Goal: Book appointment/travel/reservation

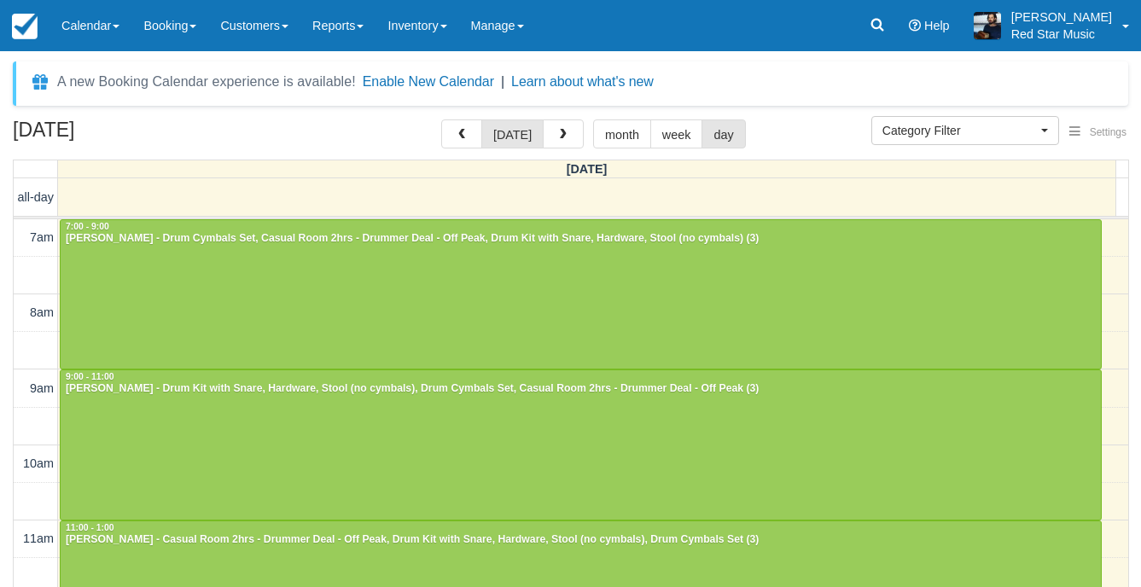
select select
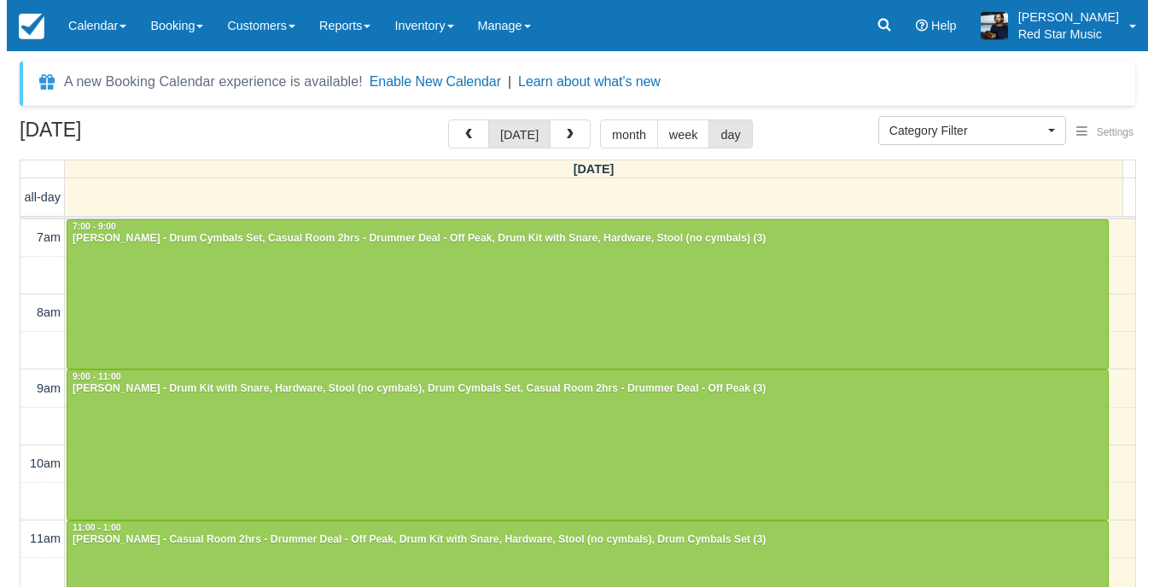
scroll to position [185, 0]
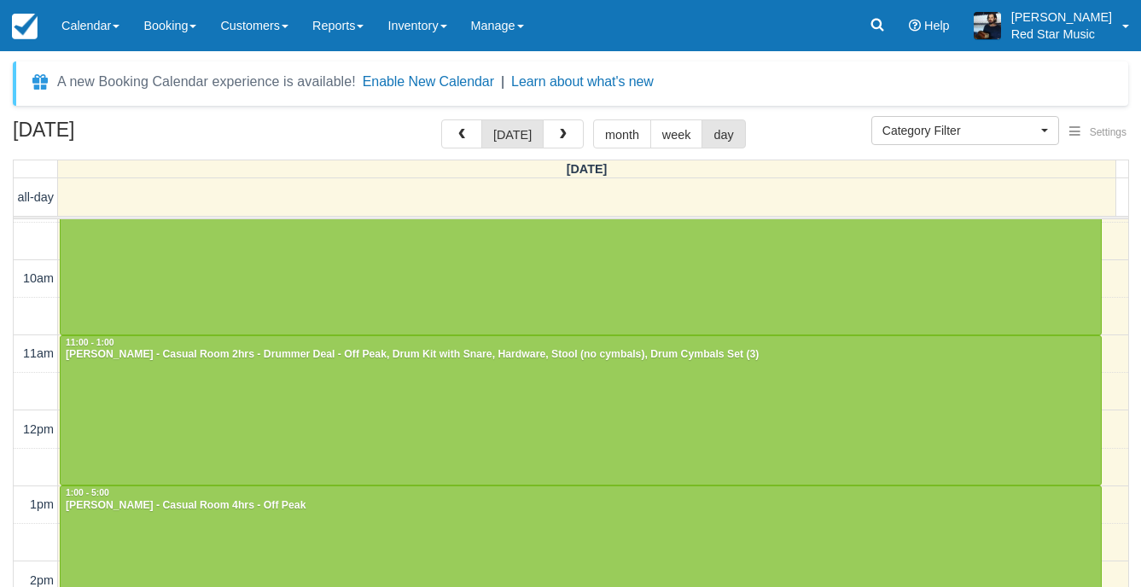
click at [148, 201] on div "all-day" at bounding box center [565, 196] width 1102 height 37
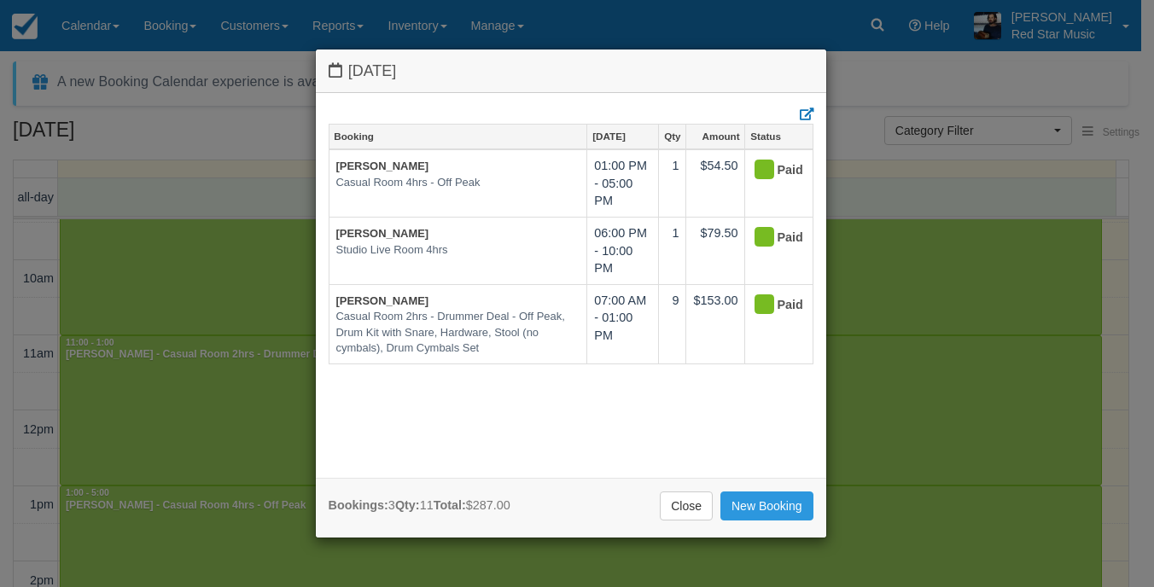
click at [996, 180] on div "Friday October 3 2025 Booking Oct 3 Qty Amount Status Warren Bingham Casual Roo…" at bounding box center [577, 293] width 1154 height 587
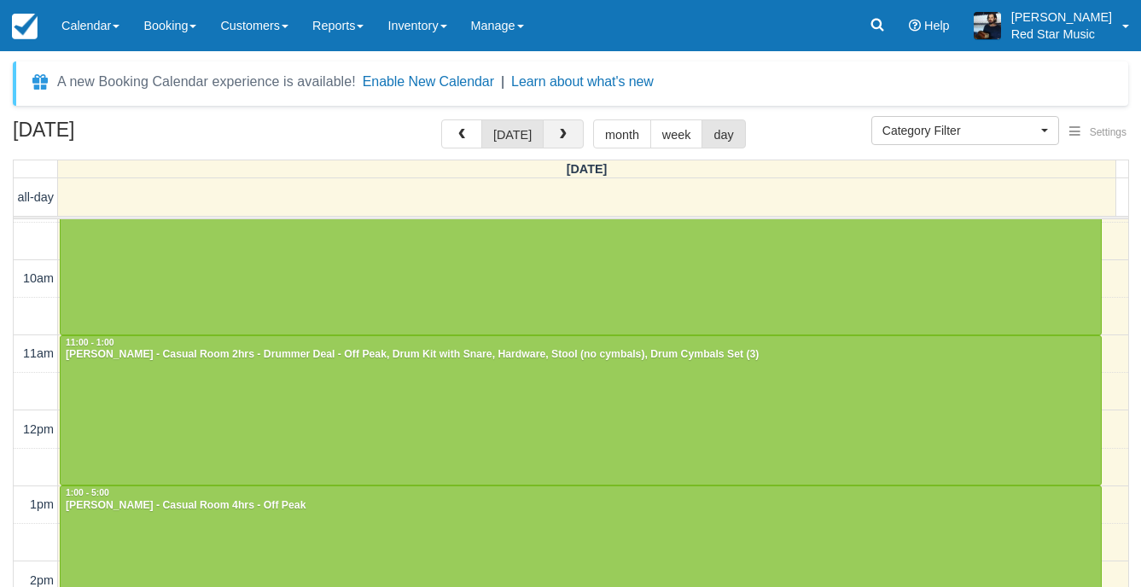
click at [572, 138] on button "button" at bounding box center [563, 133] width 41 height 29
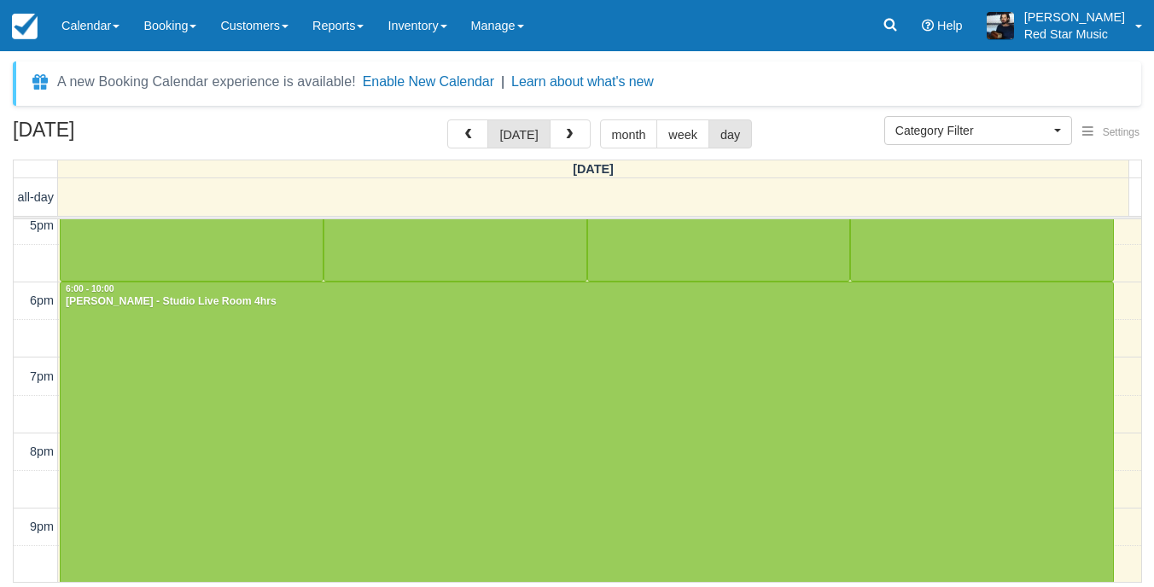
scroll to position [616, 0]
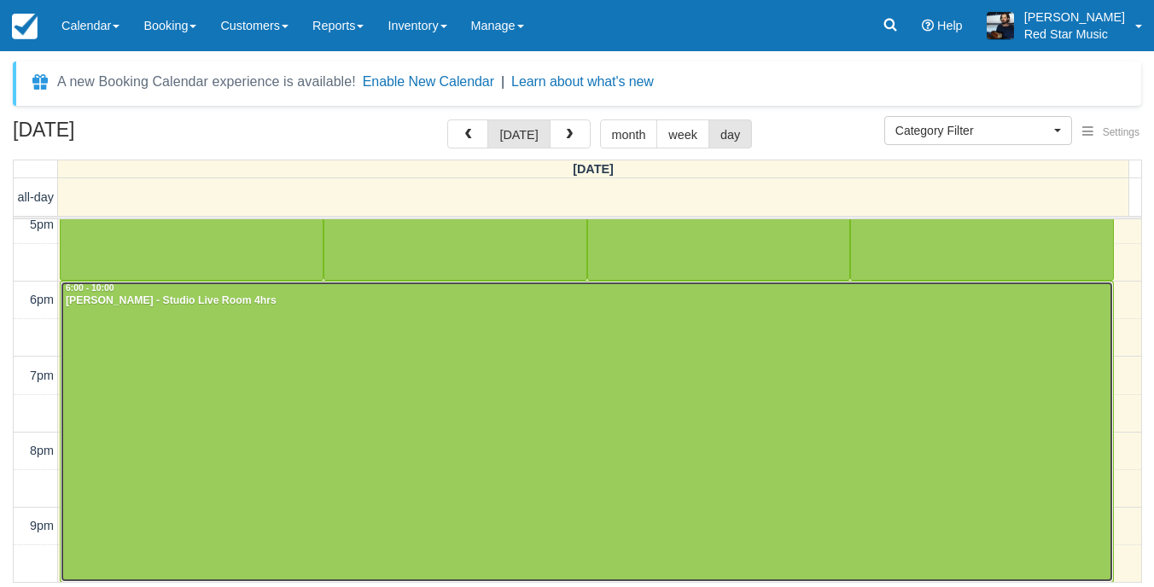
click at [413, 394] on div at bounding box center [587, 432] width 1052 height 300
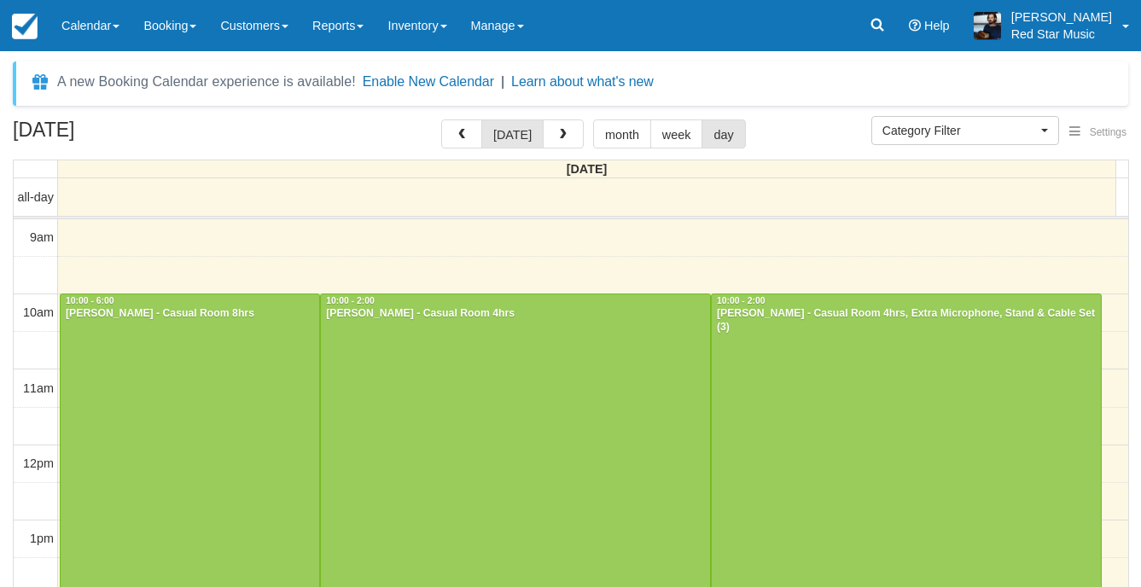
select select
